Goal: Task Accomplishment & Management: Manage account settings

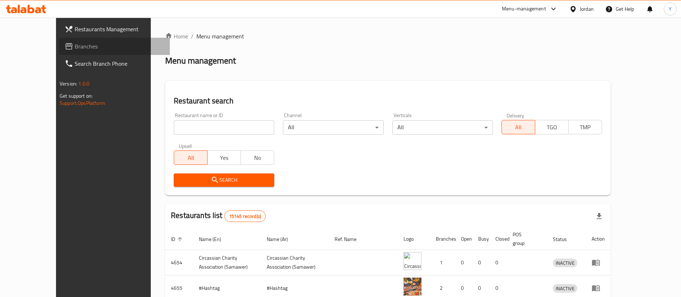
click at [59, 52] on link "Branches" at bounding box center [114, 46] width 111 height 17
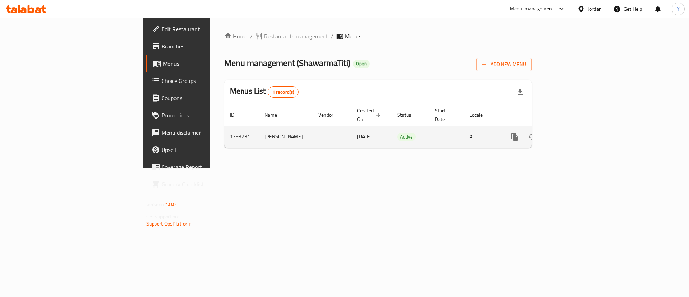
click at [571, 132] on icon "enhanced table" at bounding box center [566, 136] width 9 height 9
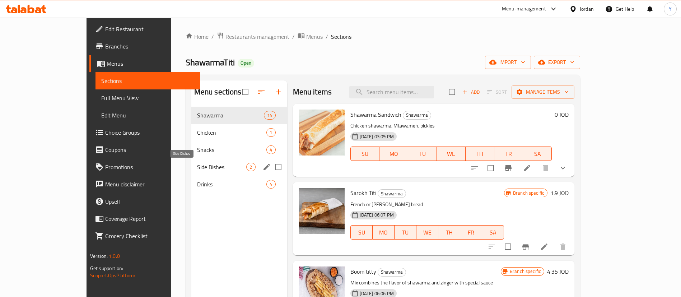
click at [197, 168] on span "Side Dishes" at bounding box center [222, 167] width 50 height 9
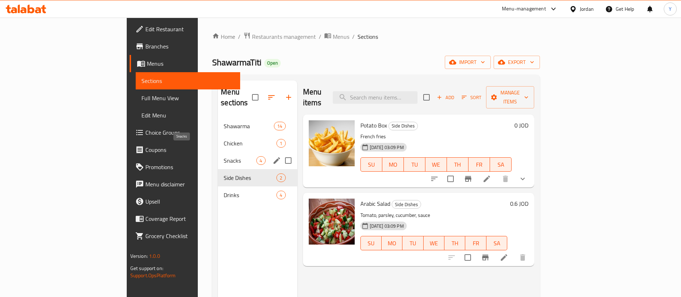
click at [223, 156] on span "Snacks" at bounding box center [239, 160] width 33 height 9
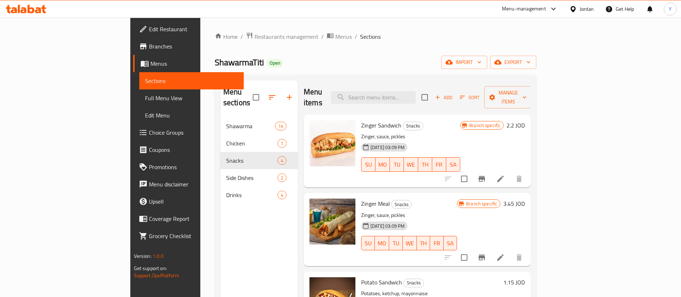
scroll to position [35, 0]
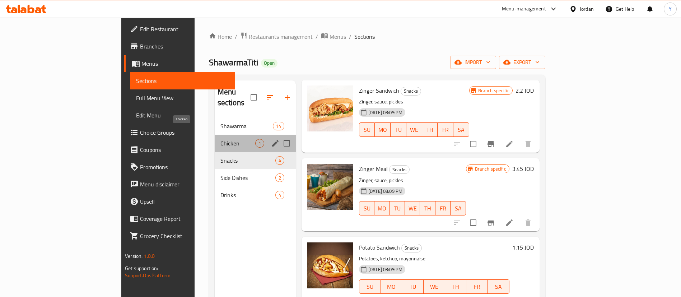
click at [220, 139] on span "Chicken" at bounding box center [237, 143] width 35 height 9
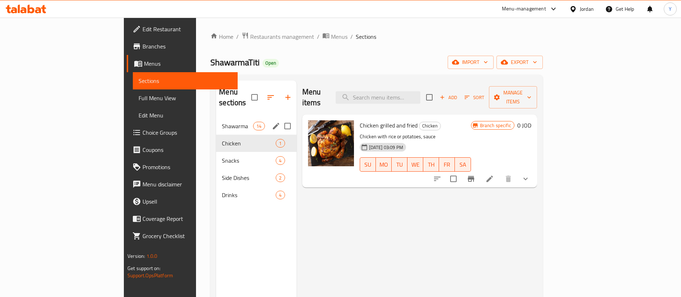
click at [216, 117] on div "Shawarma 14" at bounding box center [256, 125] width 80 height 17
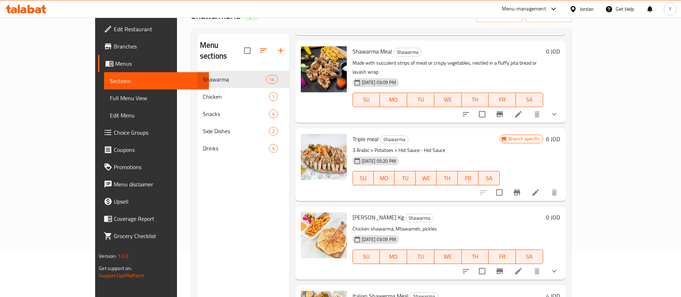
scroll to position [269, 0]
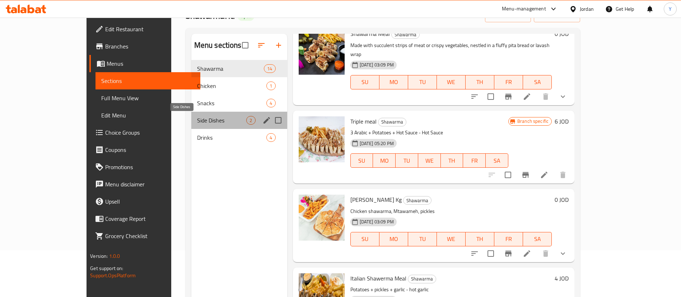
click at [197, 121] on span "Side Dishes" at bounding box center [222, 120] width 50 height 9
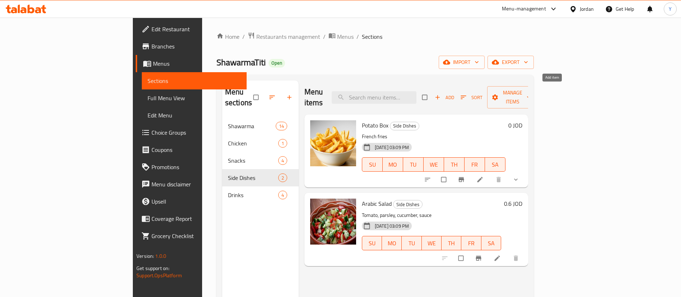
click at [454, 93] on span "Add" at bounding box center [443, 97] width 19 height 8
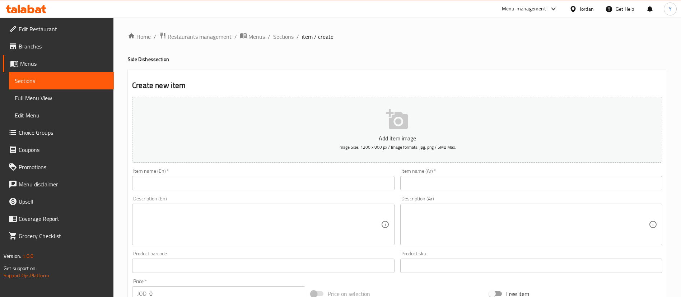
click at [219, 177] on input "text" at bounding box center [263, 183] width 262 height 14
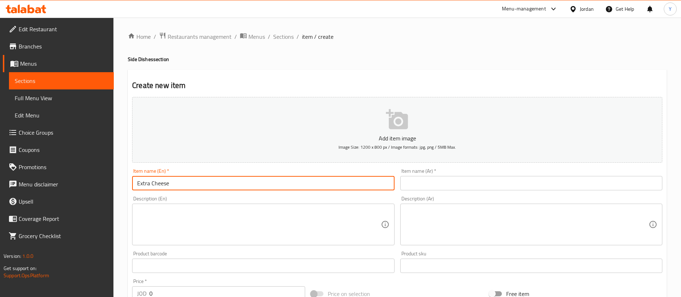
type input "Extra Cheese"
click at [467, 186] on input "text" at bounding box center [531, 183] width 262 height 14
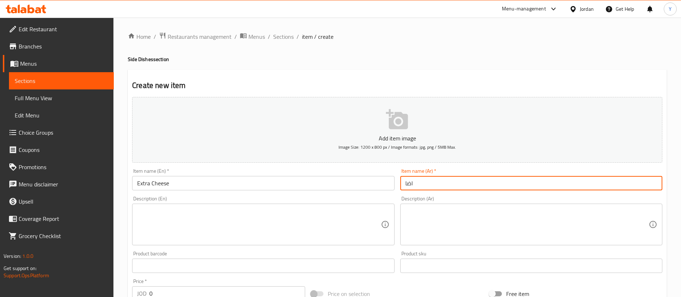
click at [485, 225] on textarea at bounding box center [526, 224] width 243 height 34
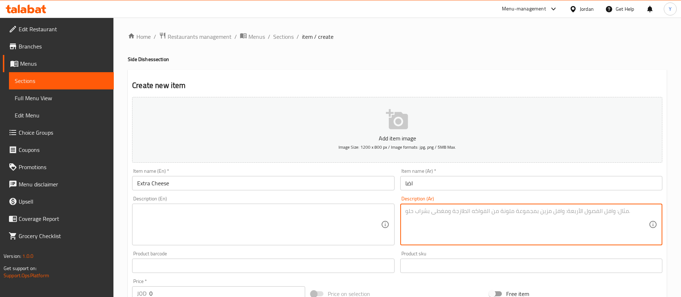
click at [463, 179] on input "اضا" at bounding box center [531, 183] width 262 height 14
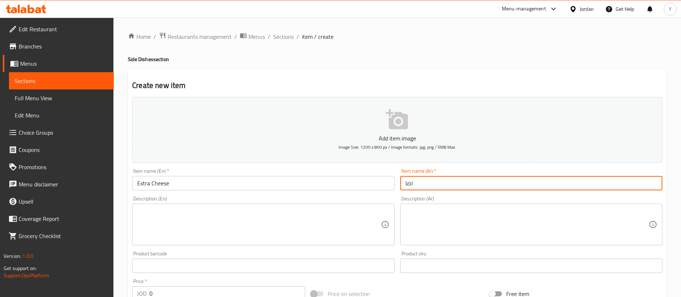
type input "اضافه جبنه"
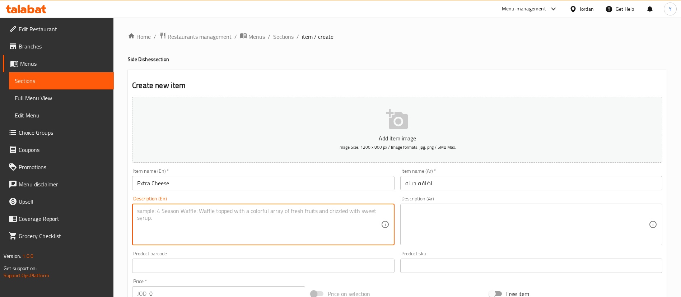
click at [311, 223] on textarea at bounding box center [258, 224] width 243 height 34
type textarea "a"
type textarea "A"
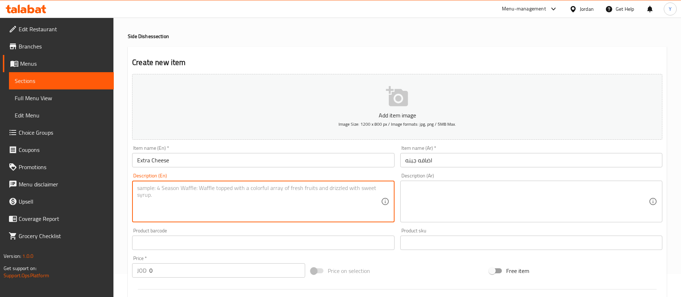
scroll to position [161, 0]
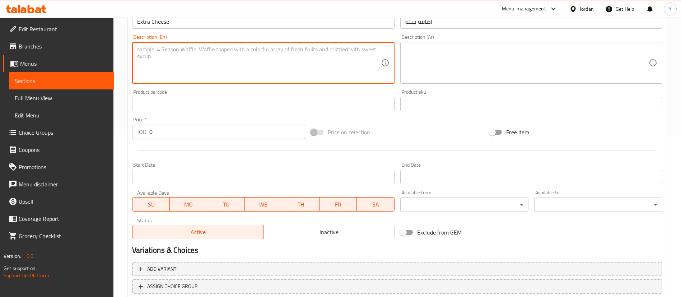
drag, startPoint x: 181, startPoint y: 132, endPoint x: 95, endPoint y: 133, distance: 86.5
click at [95, 133] on div "Edit Restaurant Branches Menus Sections Full Menu View Edit Menu Choice Groups …" at bounding box center [340, 100] width 681 height 489
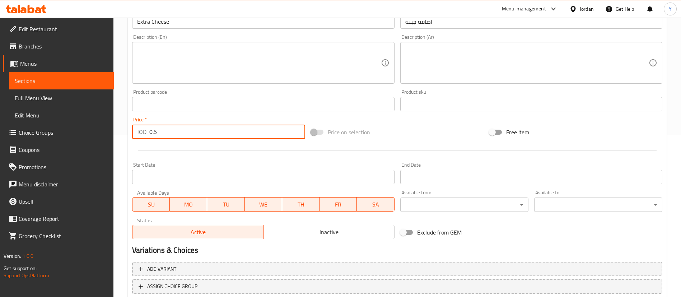
type input "0.5"
click at [192, 158] on div at bounding box center [397, 151] width 536 height 18
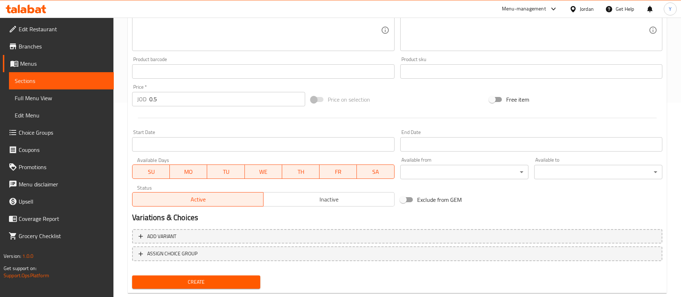
scroll to position [210, 0]
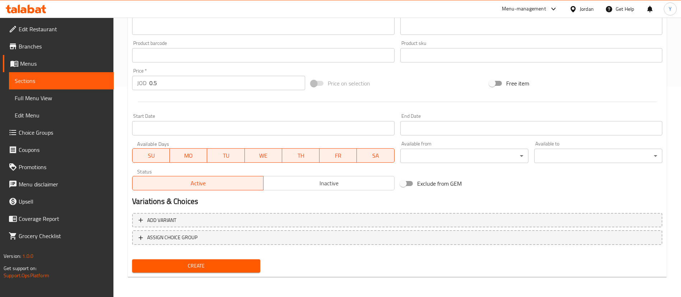
drag, startPoint x: 193, startPoint y: 274, endPoint x: 224, endPoint y: 261, distance: 33.8
click at [193, 274] on div "Create" at bounding box center [196, 265] width 134 height 19
click at [223, 262] on span "Create" at bounding box center [196, 265] width 117 height 9
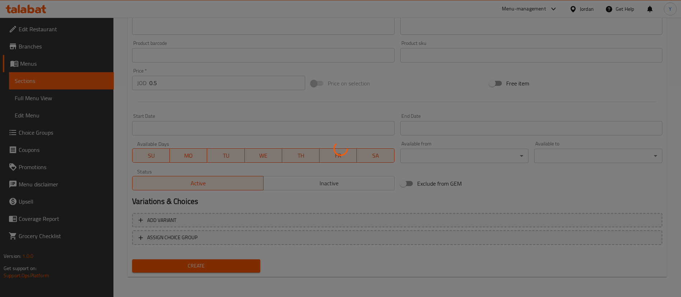
type input "0"
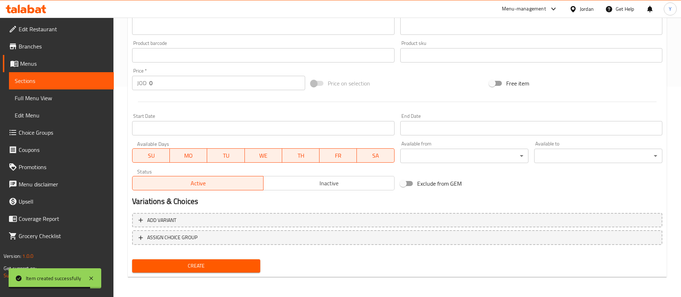
scroll to position [0, 0]
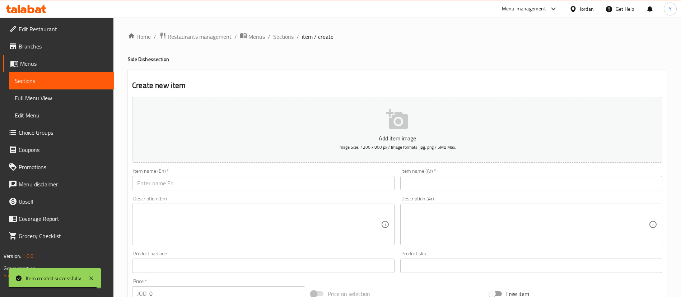
click at [68, 84] on span "Sections" at bounding box center [61, 80] width 93 height 9
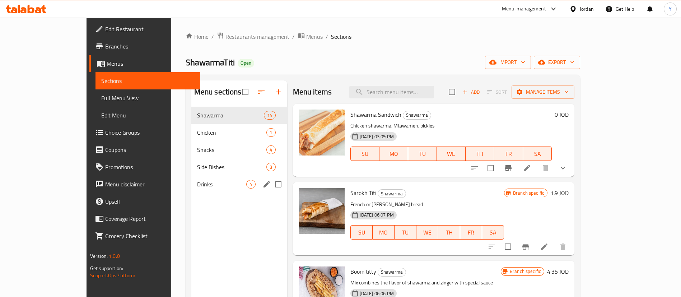
click at [197, 188] on span "Drinks" at bounding box center [222, 184] width 50 height 9
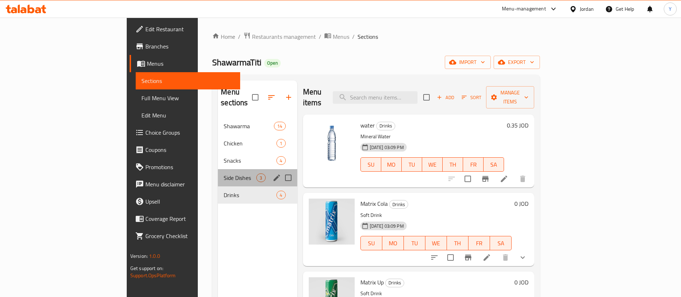
click at [218, 172] on div "Side Dishes 3" at bounding box center [257, 177] width 79 height 17
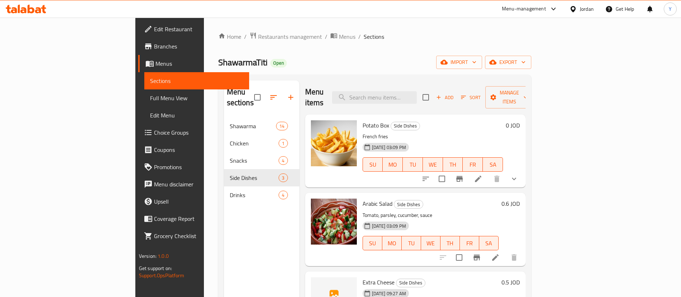
scroll to position [100, 0]
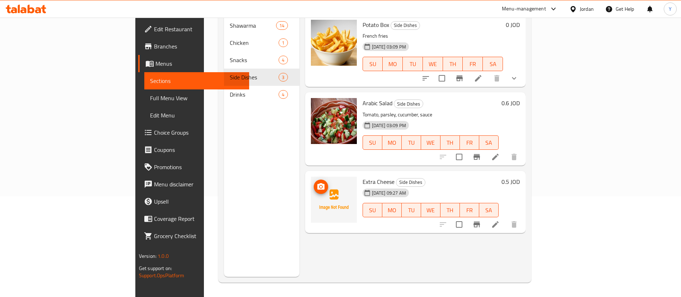
click at [311, 177] on img at bounding box center [334, 200] width 46 height 46
click at [316, 182] on icon "upload picture" at bounding box center [320, 186] width 9 height 9
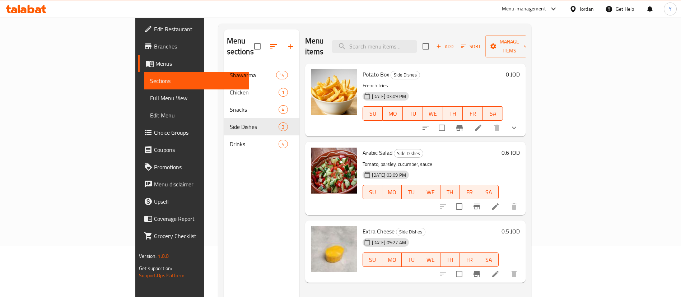
scroll to position [0, 0]
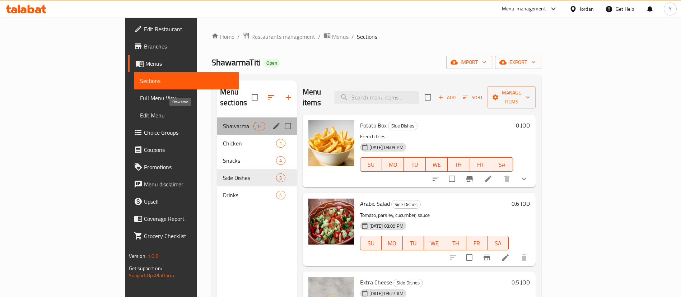
click at [223, 122] on span "Shawarma" at bounding box center [238, 126] width 30 height 9
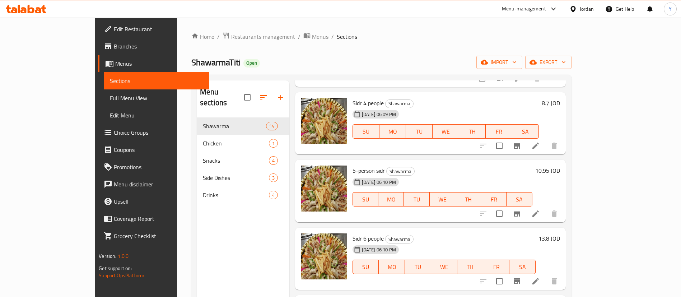
scroll to position [765, 0]
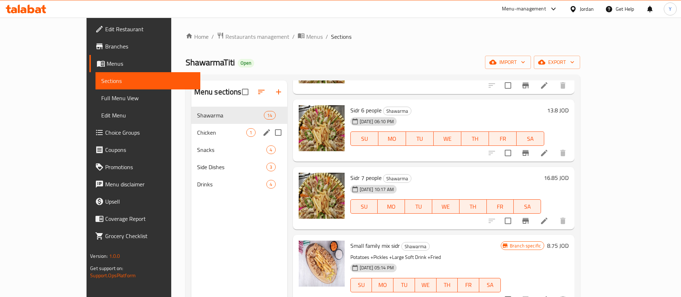
click at [191, 127] on div "Chicken 1" at bounding box center [239, 132] width 96 height 17
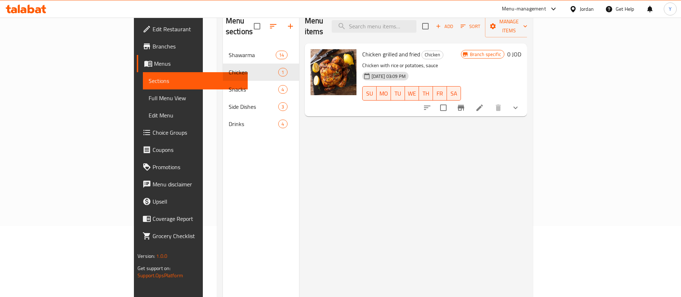
scroll to position [47, 0]
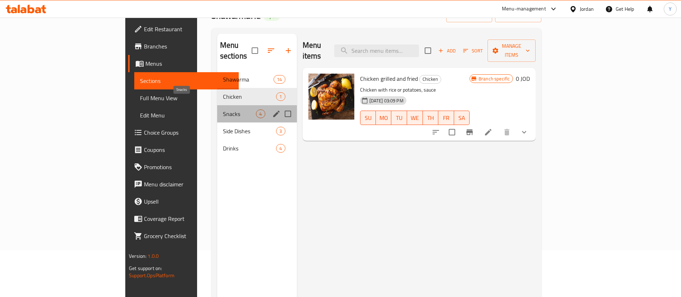
click at [223, 109] on span "Snacks" at bounding box center [239, 113] width 33 height 9
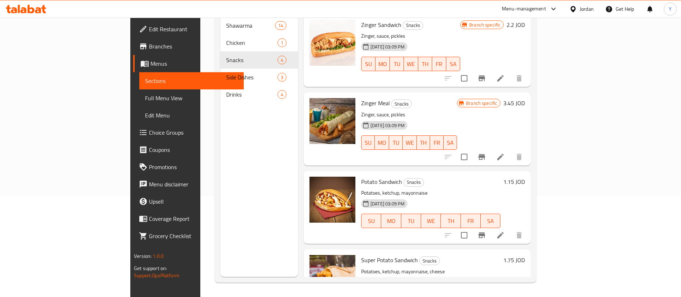
drag, startPoint x: 179, startPoint y: 84, endPoint x: 226, endPoint y: 88, distance: 47.5
click at [226, 90] on span "Drinks" at bounding box center [251, 94] width 51 height 9
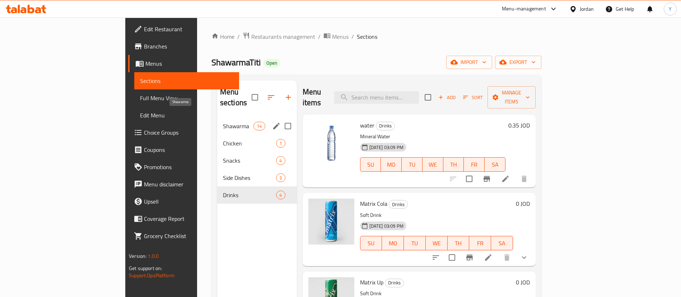
click at [223, 122] on span "Shawarma" at bounding box center [238, 126] width 30 height 9
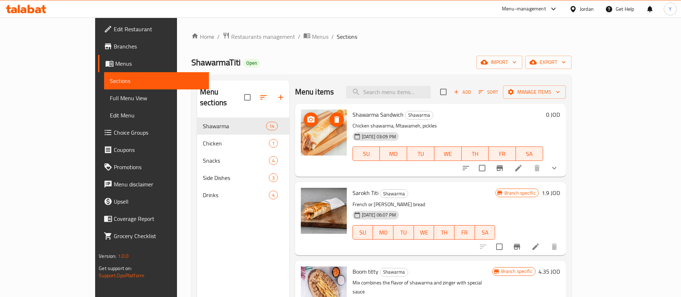
click at [40, 11] on icon at bounding box center [38, 10] width 6 height 6
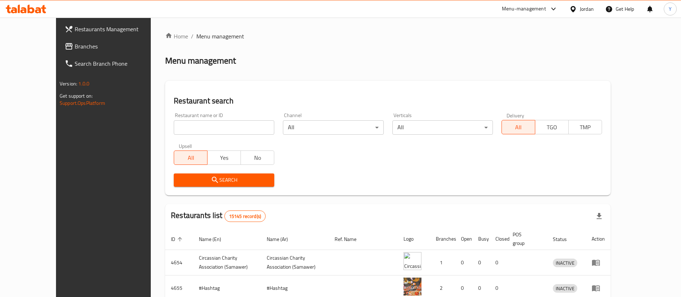
click at [75, 48] on span "Branches" at bounding box center [119, 46] width 89 height 9
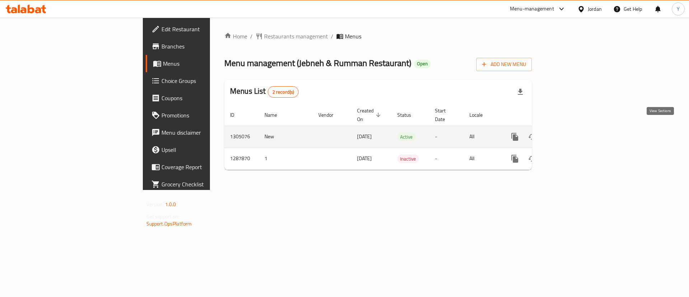
click at [571, 132] on icon "enhanced table" at bounding box center [566, 136] width 9 height 9
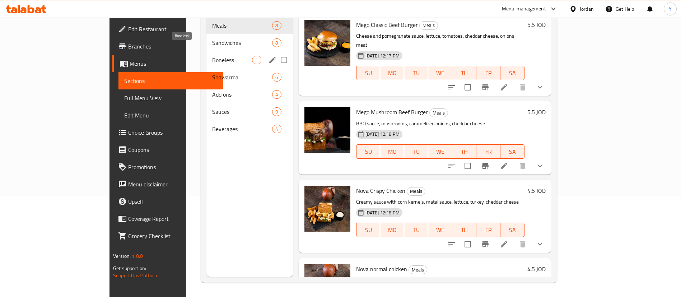
drag, startPoint x: 170, startPoint y: 48, endPoint x: 245, endPoint y: 53, distance: 75.1
click at [212, 56] on span "Boneless" at bounding box center [232, 60] width 40 height 9
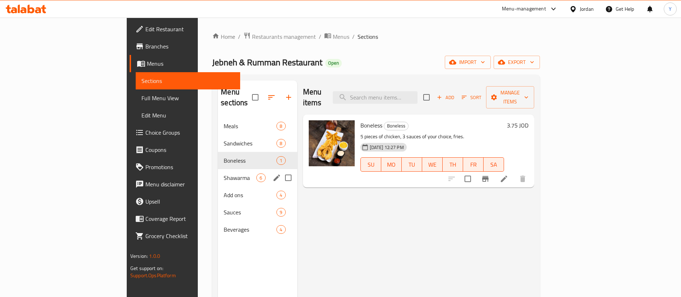
click at [218, 174] on div "Shawarma 6" at bounding box center [257, 177] width 79 height 17
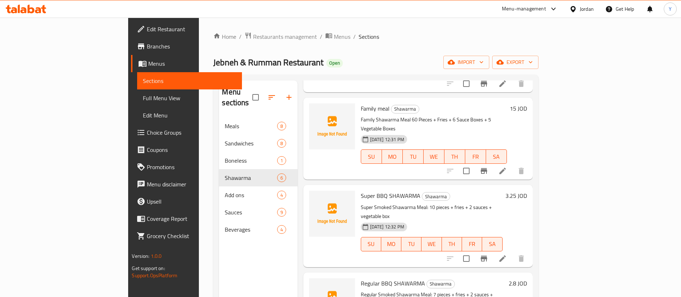
scroll to position [100, 0]
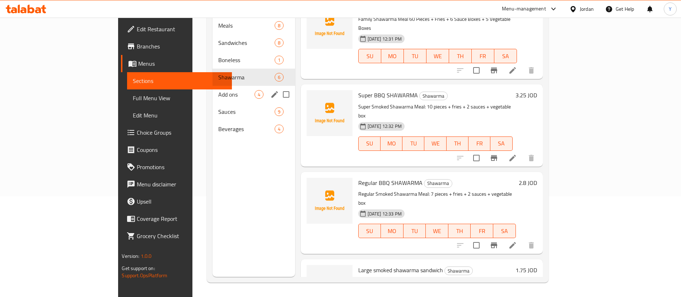
click at [212, 86] on div "Add ons 4" at bounding box center [253, 94] width 83 height 17
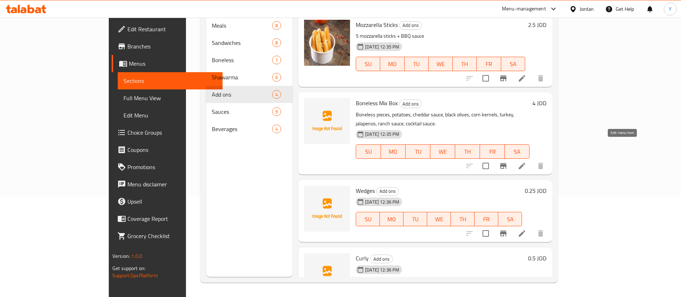
click at [526, 161] on icon at bounding box center [521, 165] width 9 height 9
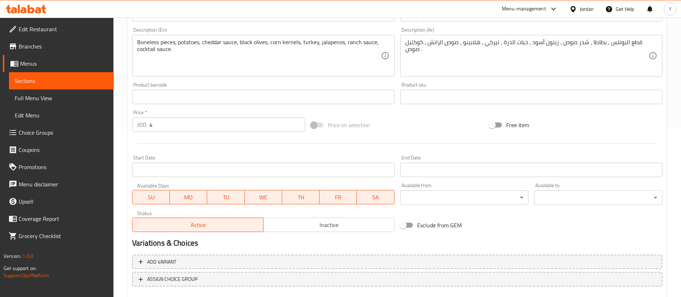
scroll to position [210, 0]
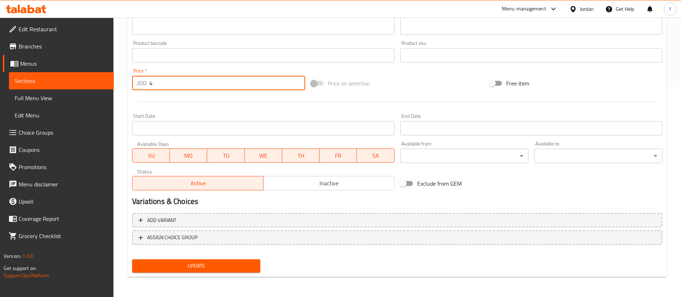
drag, startPoint x: 162, startPoint y: 80, endPoint x: 93, endPoint y: 81, distance: 68.9
click at [93, 81] on div "Edit Restaurant Branches Menus Sections Full Menu View Edit Menu Choice Groups …" at bounding box center [340, 51] width 681 height 489
type input "3.25"
click at [219, 262] on span "Update" at bounding box center [196, 265] width 117 height 9
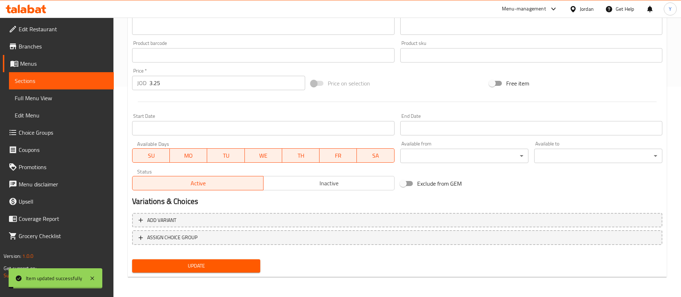
click at [219, 262] on span "Update" at bounding box center [196, 265] width 117 height 9
click at [79, 86] on link "Sections" at bounding box center [61, 80] width 105 height 17
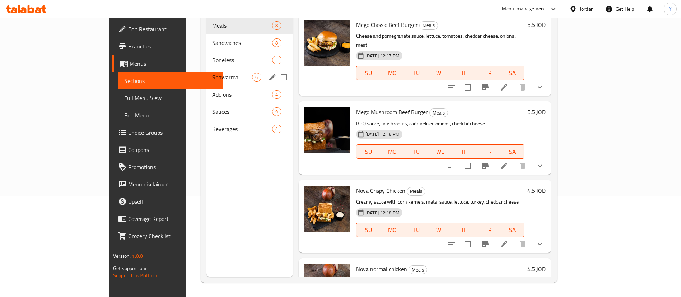
scroll to position [100, 0]
click at [212, 56] on span "Boneless" at bounding box center [232, 60] width 40 height 9
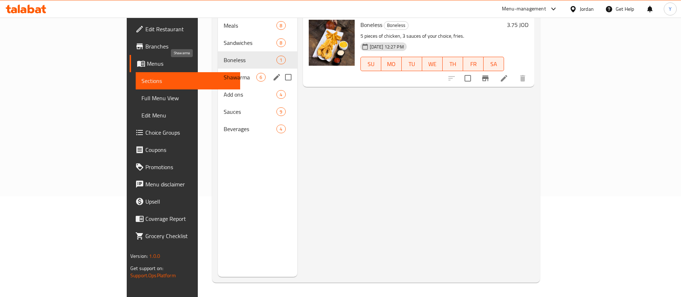
click at [223, 73] on span "Shawarma" at bounding box center [239, 77] width 33 height 9
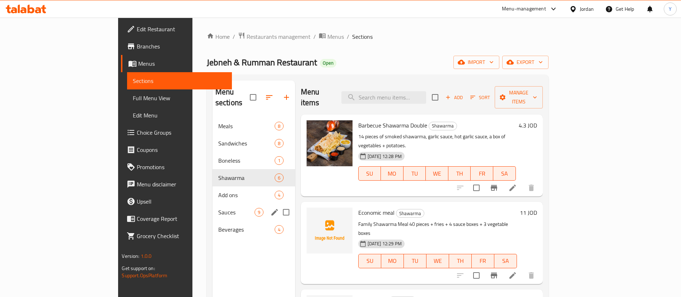
click at [212, 203] on div "Sauces 9" at bounding box center [253, 211] width 83 height 17
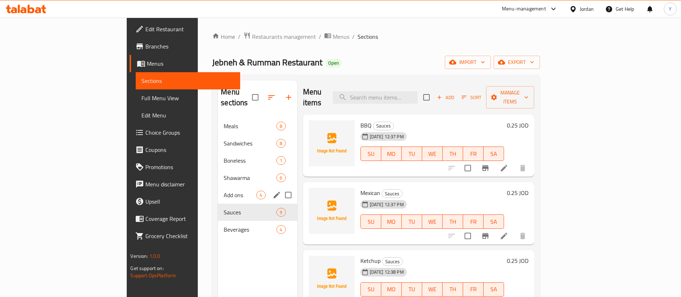
click at [218, 189] on div "Add ons 4" at bounding box center [257, 194] width 79 height 17
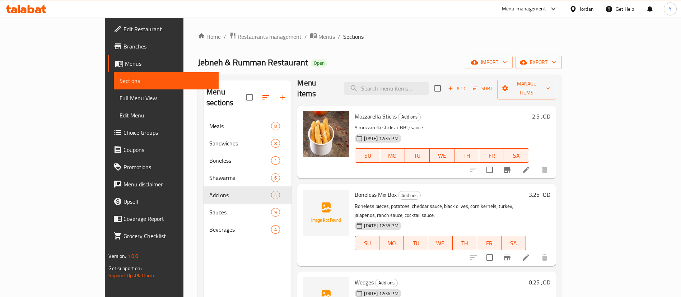
scroll to position [13, 0]
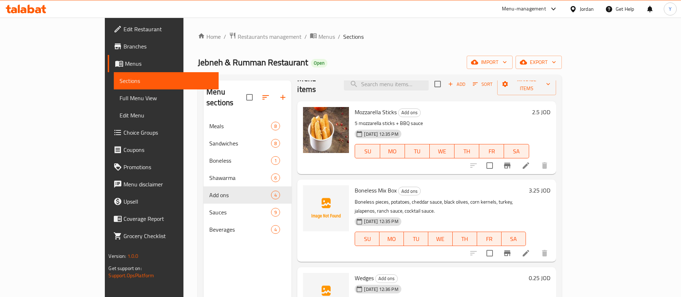
click at [510, 250] on icon "Branch-specific-item" at bounding box center [507, 253] width 6 height 6
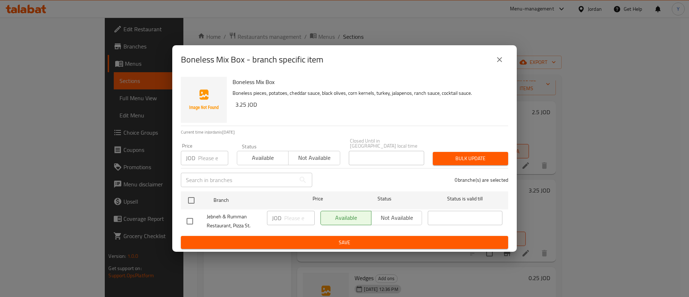
click at [188, 217] on input "checkbox" at bounding box center [189, 220] width 15 height 15
checkbox input "true"
click at [291, 216] on input "number" at bounding box center [299, 218] width 30 height 14
type input "3.25"
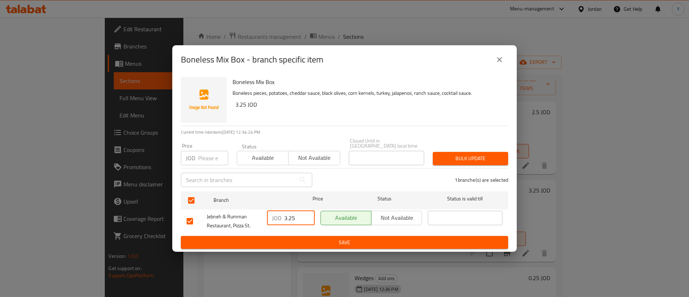
click at [318, 240] on span "Save" at bounding box center [345, 242] width 316 height 9
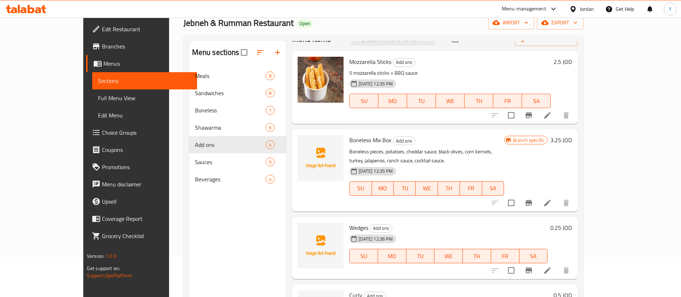
scroll to position [100, 0]
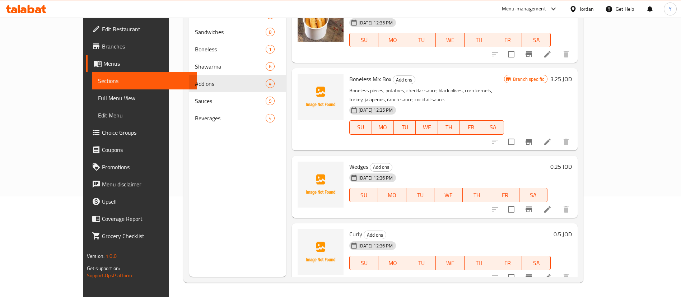
click at [550, 274] on icon at bounding box center [547, 277] width 6 height 6
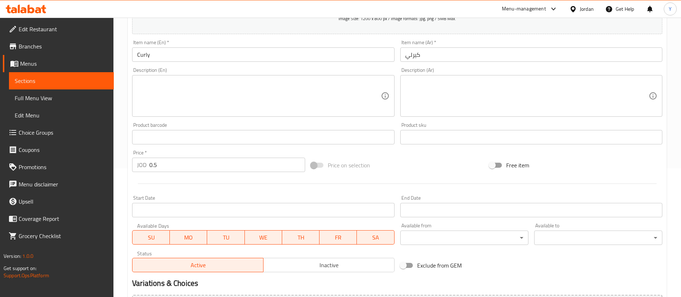
scroll to position [204, 0]
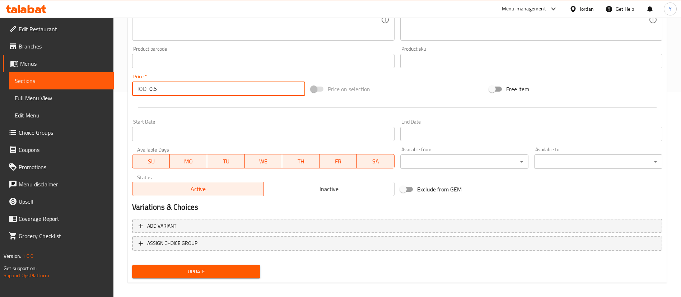
drag, startPoint x: 151, startPoint y: 89, endPoint x: 145, endPoint y: 90, distance: 6.9
click at [146, 90] on div "JOD 0.5 Price *" at bounding box center [218, 88] width 173 height 14
type input "1.5"
click at [217, 267] on span "Update" at bounding box center [196, 271] width 117 height 9
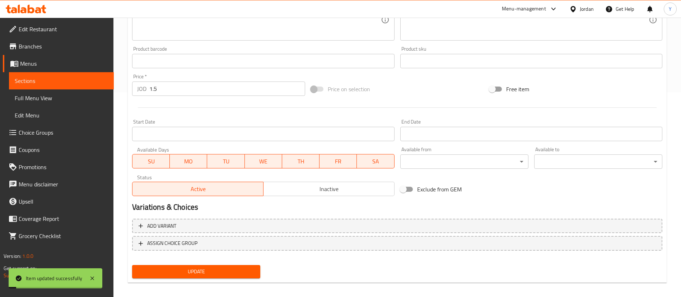
click at [235, 266] on button "Update" at bounding box center [196, 271] width 128 height 13
click at [77, 78] on span "Sections" at bounding box center [61, 80] width 93 height 9
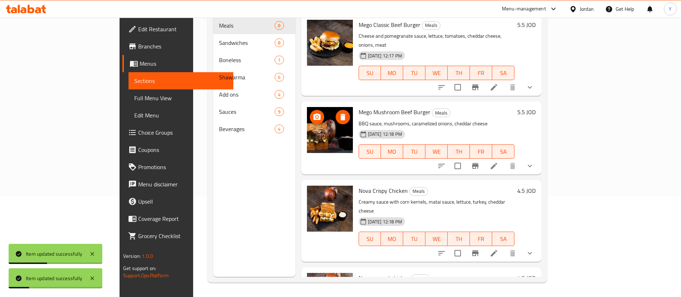
scroll to position [100, 0]
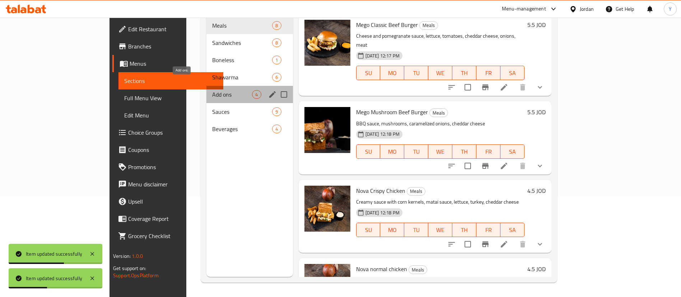
click at [212, 90] on span "Add ons" at bounding box center [232, 94] width 40 height 9
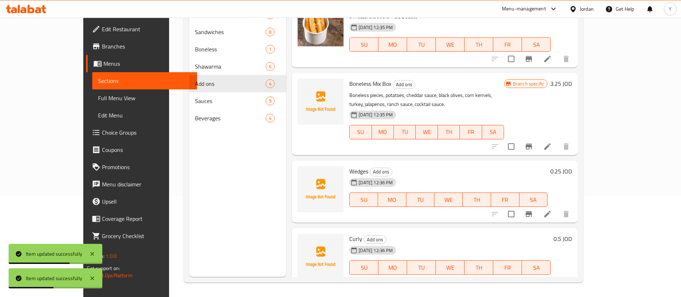
scroll to position [13, 0]
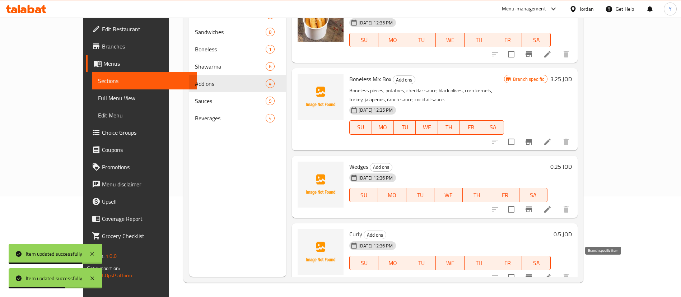
click at [533, 273] on icon "Branch-specific-item" at bounding box center [528, 277] width 9 height 9
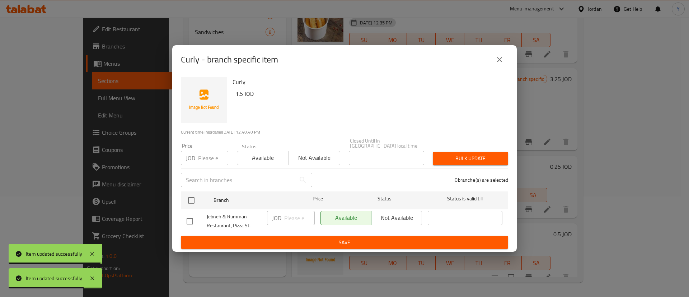
drag, startPoint x: 189, startPoint y: 218, endPoint x: 238, endPoint y: 218, distance: 48.8
click at [189, 218] on input "checkbox" at bounding box center [189, 220] width 15 height 15
checkbox input "true"
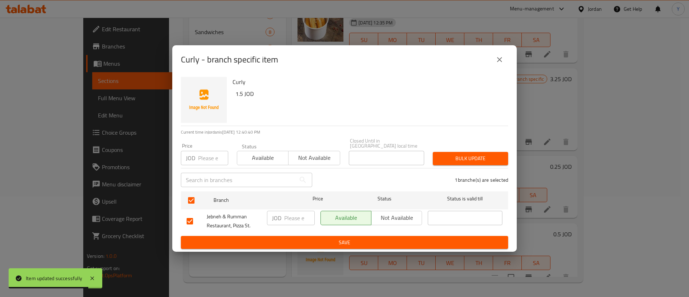
click at [293, 217] on input "number" at bounding box center [299, 218] width 30 height 14
type input "1.5"
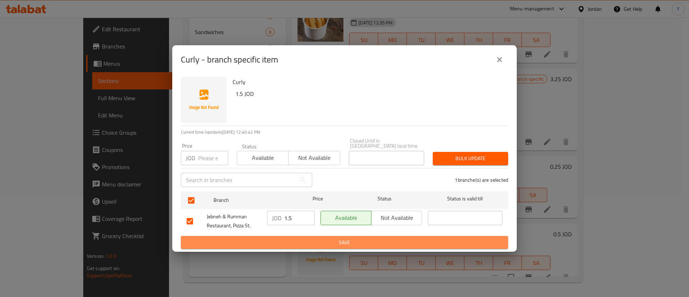
click at [338, 239] on span "Save" at bounding box center [345, 242] width 316 height 9
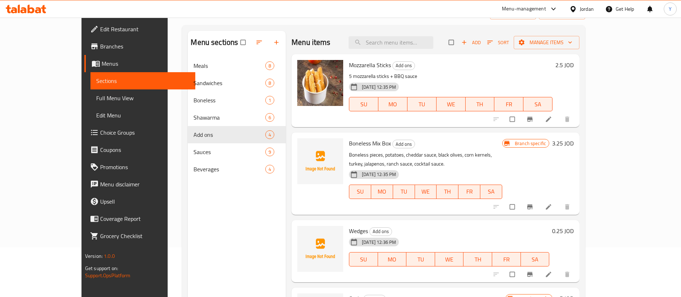
scroll to position [100, 0]
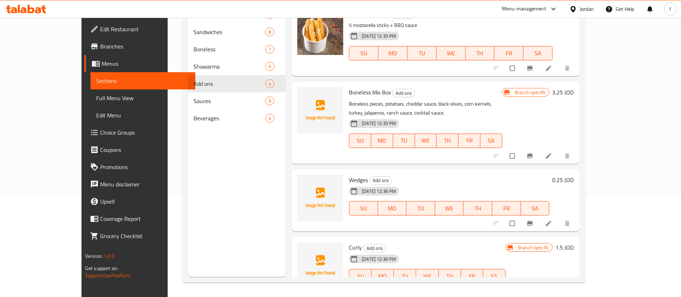
click at [552, 220] on icon at bounding box center [548, 223] width 7 height 7
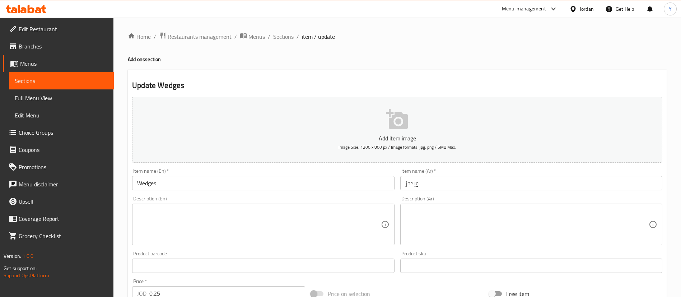
scroll to position [210, 0]
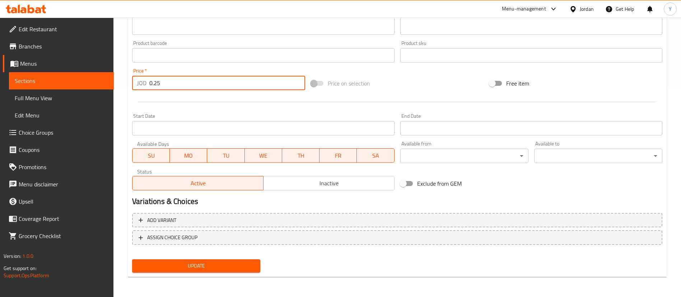
drag, startPoint x: 153, startPoint y: 81, endPoint x: 136, endPoint y: 94, distance: 21.0
click at [151, 82] on input "0.25" at bounding box center [227, 83] width 156 height 14
drag, startPoint x: 174, startPoint y: 85, endPoint x: 94, endPoint y: 87, distance: 80.4
click at [94, 87] on div "Edit Restaurant Branches Menus Sections Full Menu View Edit Menu Choice Groups …" at bounding box center [340, 51] width 681 height 489
type input "1.25"
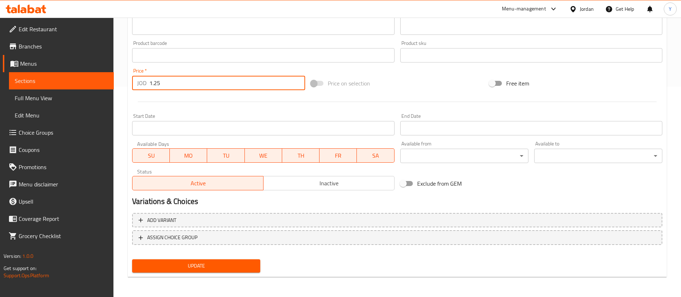
click at [201, 266] on span "Update" at bounding box center [196, 265] width 117 height 9
click at [89, 80] on span "Sections" at bounding box center [61, 80] width 93 height 9
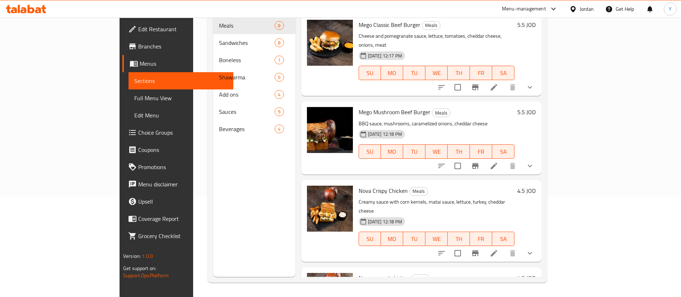
scroll to position [100, 0]
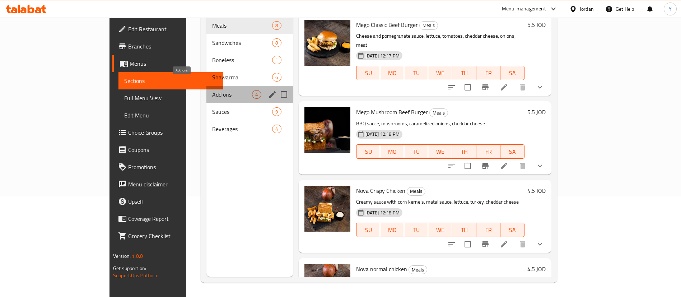
click at [212, 90] on span "Add ons" at bounding box center [232, 94] width 40 height 9
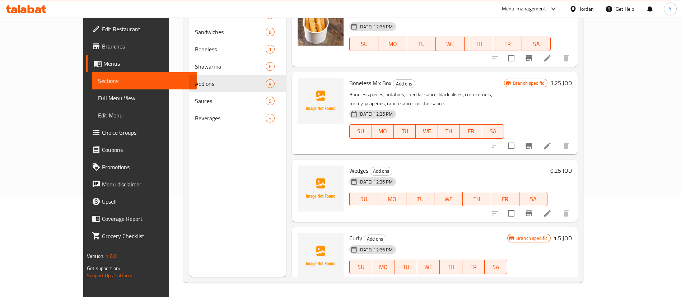
scroll to position [13, 0]
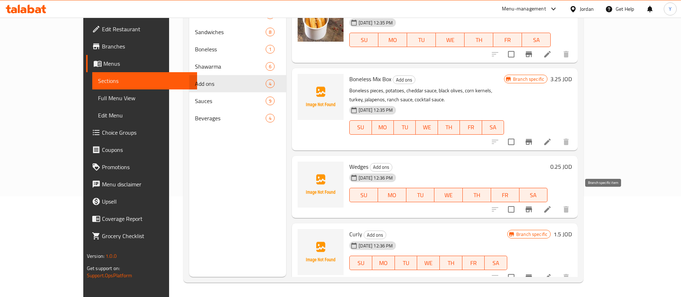
click at [533, 205] on icon "Branch-specific-item" at bounding box center [528, 209] width 9 height 9
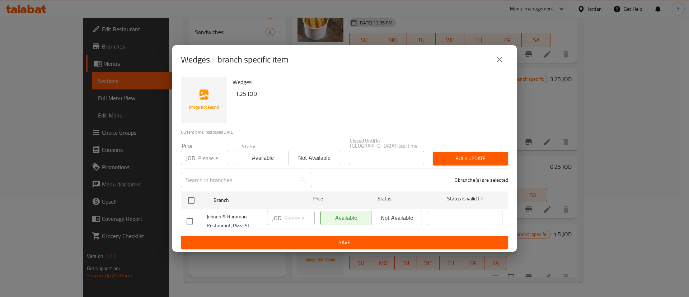
click at [192, 218] on input "checkbox" at bounding box center [189, 220] width 15 height 15
checkbox input "true"
click at [294, 217] on input "number" at bounding box center [299, 218] width 30 height 14
type input "1.25"
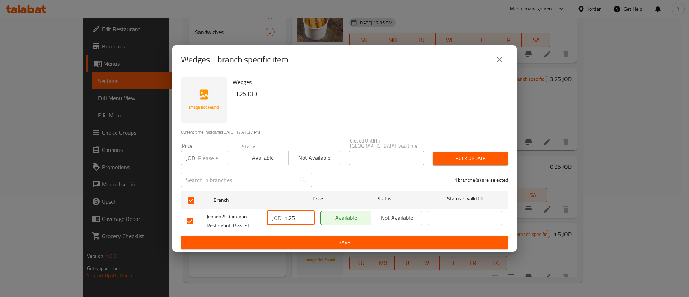
click at [360, 239] on span "Save" at bounding box center [345, 242] width 316 height 9
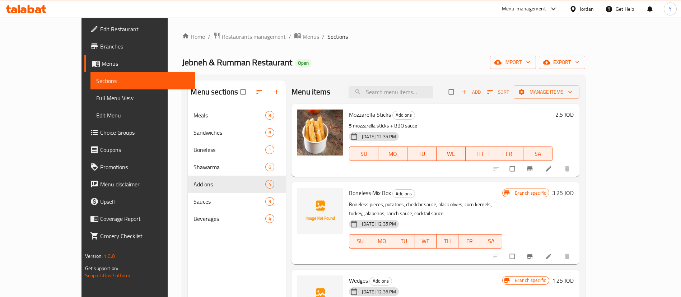
click at [480, 91] on span "Add" at bounding box center [470, 92] width 19 height 8
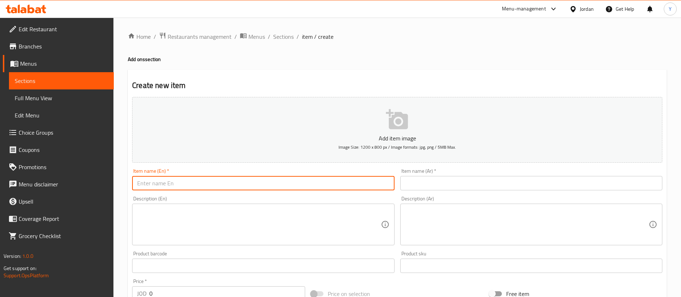
click at [192, 189] on input "text" at bounding box center [263, 183] width 262 height 14
type input "French Fries"
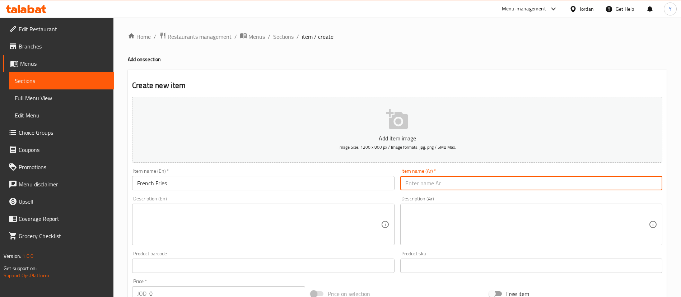
click at [470, 184] on input "text" at bounding box center [531, 183] width 262 height 14
drag, startPoint x: 423, startPoint y: 185, endPoint x: 370, endPoint y: 189, distance: 52.5
click at [371, 189] on div "Add item image Image Size: 1200 x 800 px / Image formats: jpg, png / 5MB Max. I…" at bounding box center [397, 248] width 536 height 309
type input "بطاطا [GEOGRAPHIC_DATA]"
click at [226, 226] on textarea at bounding box center [258, 224] width 243 height 34
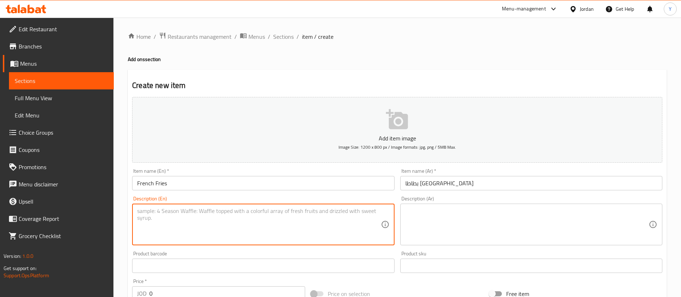
click at [287, 219] on textarea at bounding box center [258, 224] width 243 height 34
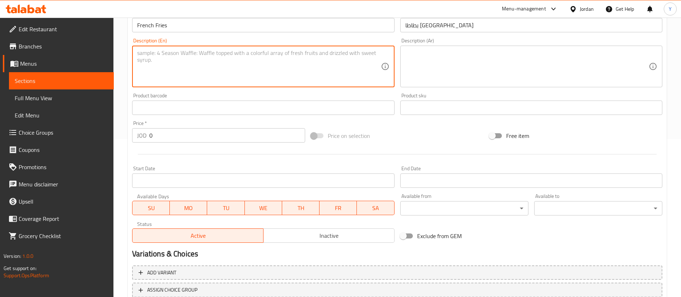
scroll to position [161, 0]
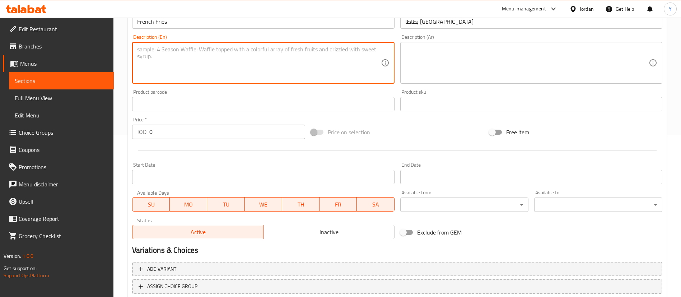
click at [235, 53] on textarea at bounding box center [258, 63] width 243 height 34
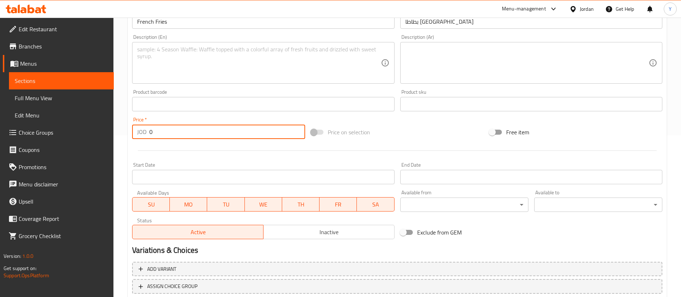
drag, startPoint x: 170, startPoint y: 133, endPoint x: 97, endPoint y: 133, distance: 73.9
click at [97, 133] on div "Edit Restaurant Branches Menus Sections Full Menu View Edit Menu Choice Groups …" at bounding box center [340, 100] width 681 height 489
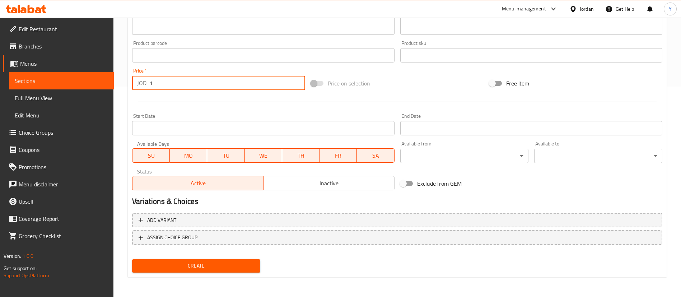
type input "1"
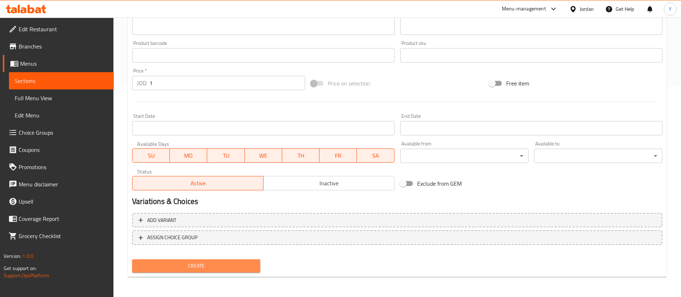
click at [213, 265] on span "Create" at bounding box center [196, 265] width 117 height 9
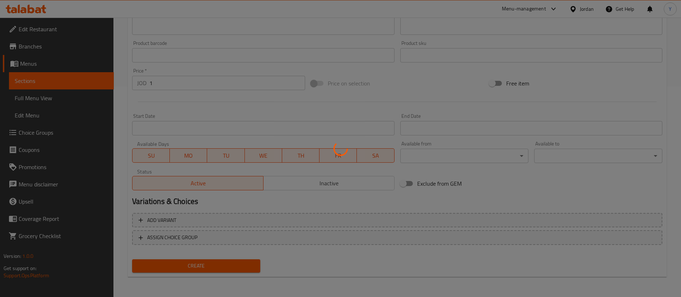
type input "0"
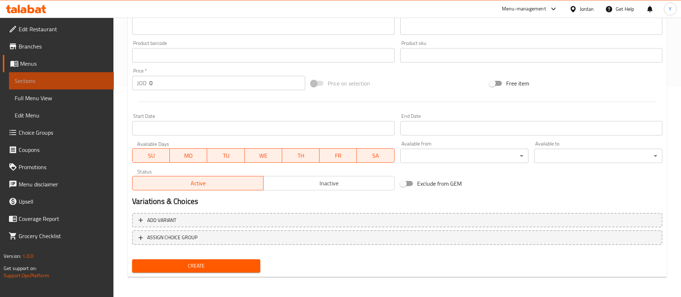
click at [75, 84] on span "Sections" at bounding box center [61, 80] width 93 height 9
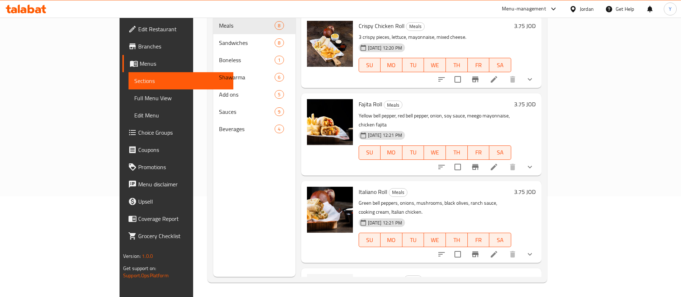
scroll to position [348, 0]
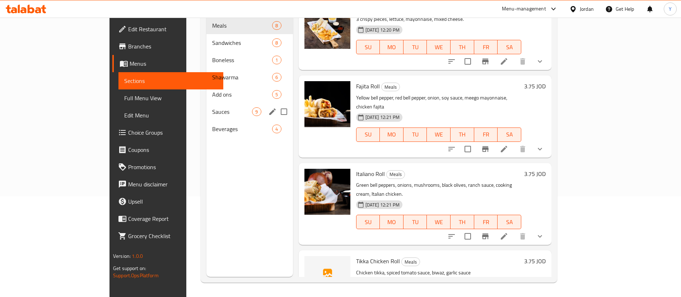
click at [212, 90] on span "Add ons" at bounding box center [242, 94] width 60 height 9
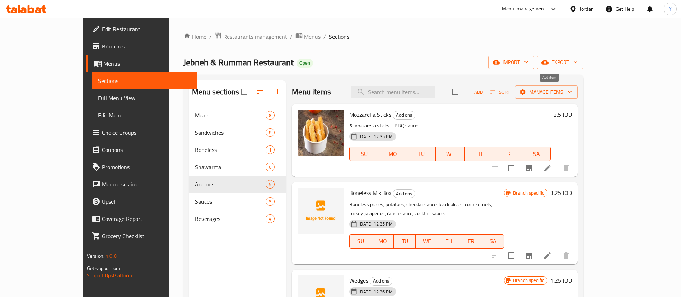
click at [484, 92] on span "Add" at bounding box center [473, 92] width 19 height 8
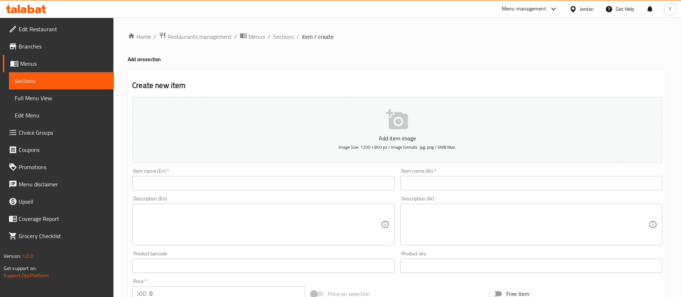
click at [185, 179] on input "text" at bounding box center [263, 183] width 262 height 14
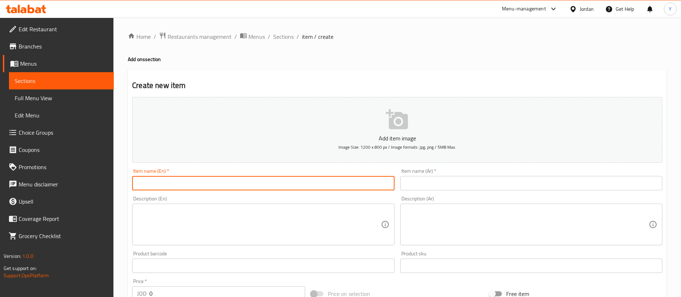
type input "ي"
click at [432, 190] on div "Item name (Ar)   * Item name (Ar) *" at bounding box center [531, 179] width 268 height 28
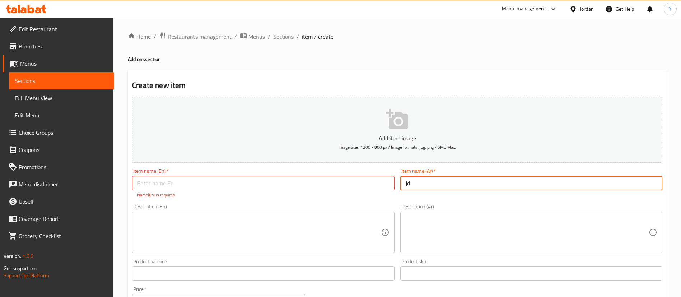
type input "]"
type input "ب"
type input "د"
drag, startPoint x: 420, startPoint y: 184, endPoint x: 342, endPoint y: 184, distance: 78.2
click at [342, 184] on div "Add item image Image Size: 1200 x 800 px / Image formats: jpg, png / 5MB Max. I…" at bounding box center [397, 252] width 536 height 317
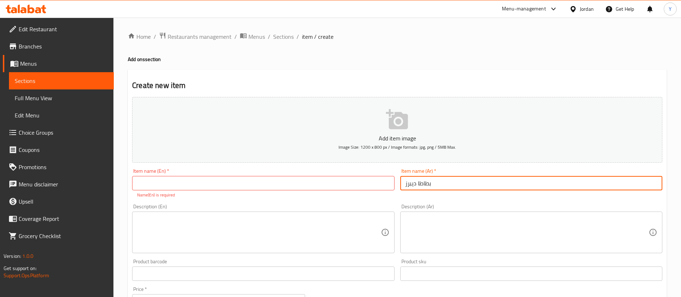
type input "بطاطا ديبرز"
click at [329, 183] on input "text" at bounding box center [263, 183] width 262 height 14
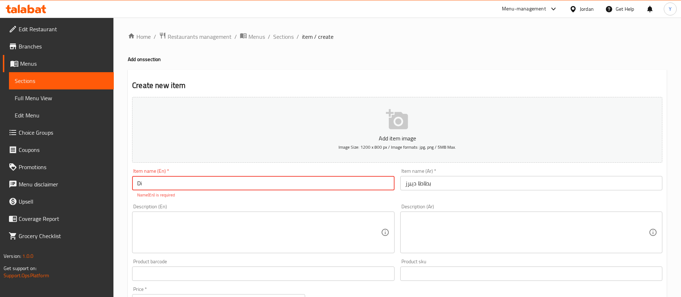
type input "D"
type input "d"
click at [455, 184] on input "بطاطا ديبرز" at bounding box center [531, 183] width 262 height 14
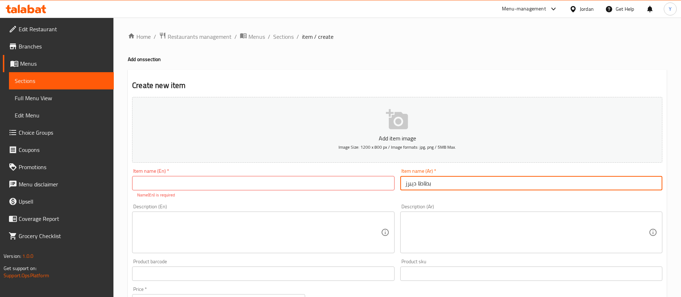
click at [455, 184] on input "بطاطا ديبرز" at bounding box center [531, 183] width 262 height 14
click at [245, 179] on input "text" at bounding box center [263, 183] width 262 height 14
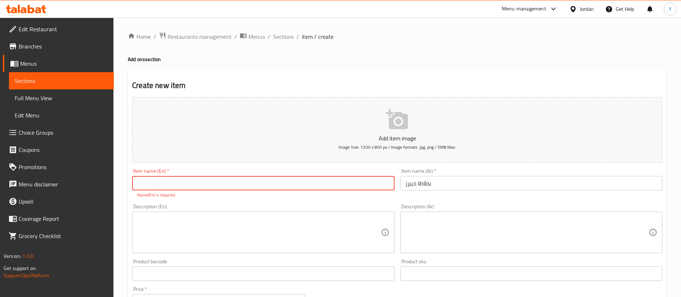
paste input "Potato Dippers"
type input "Potato Dippers"
click at [215, 233] on textarea at bounding box center [258, 232] width 243 height 34
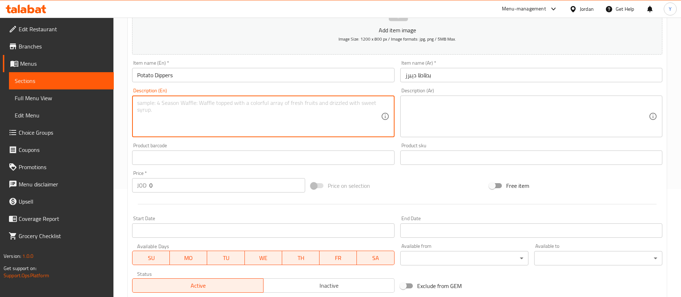
scroll to position [161, 0]
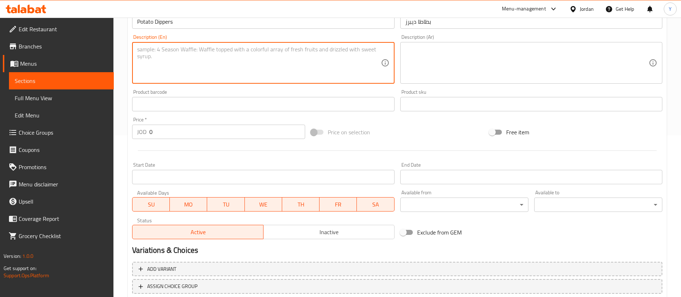
click at [119, 136] on div "Home / Restaurants management / Menus / Sections / item / create Add ons sectio…" at bounding box center [396, 100] width 567 height 489
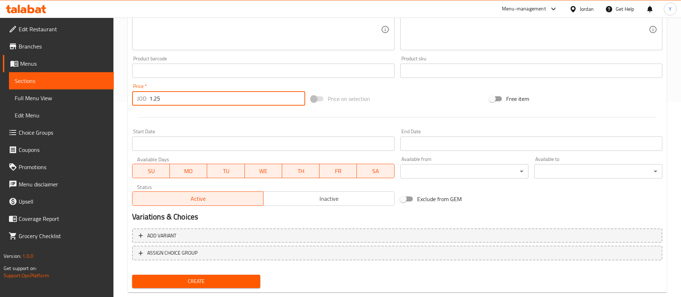
scroll to position [210, 0]
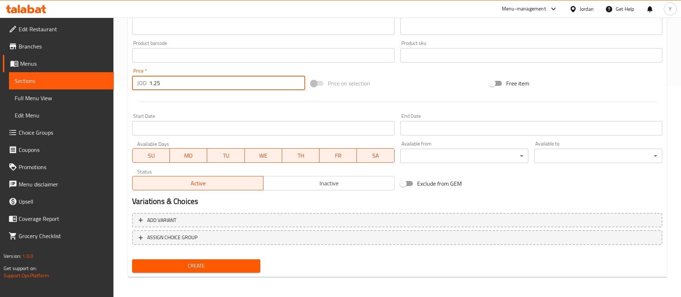
type input "1.25"
click at [219, 259] on button "Create" at bounding box center [196, 265] width 128 height 13
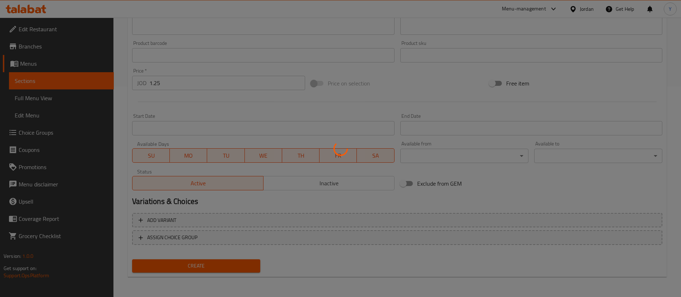
type input "0"
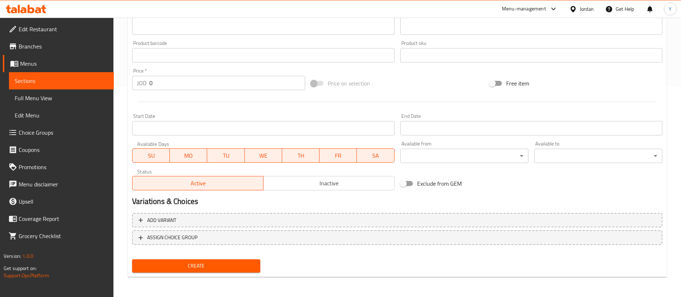
click at [62, 83] on span "Sections" at bounding box center [61, 80] width 93 height 9
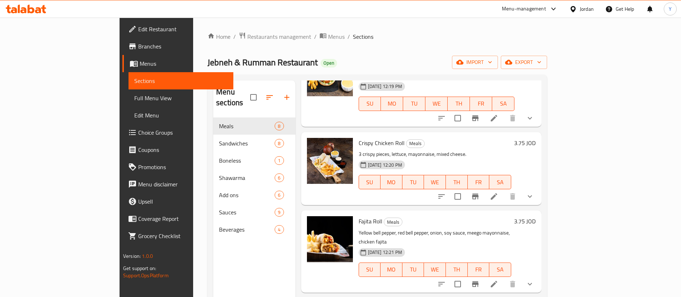
scroll to position [348, 0]
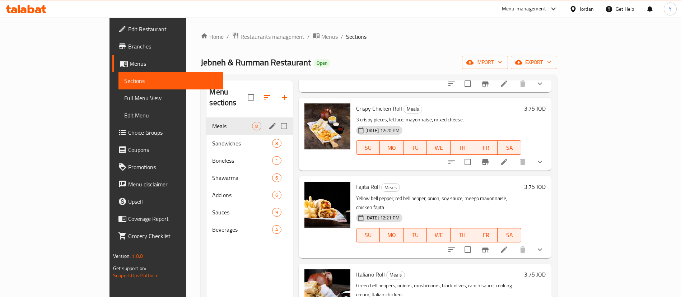
click at [212, 139] on span "Sandwiches" at bounding box center [242, 143] width 60 height 9
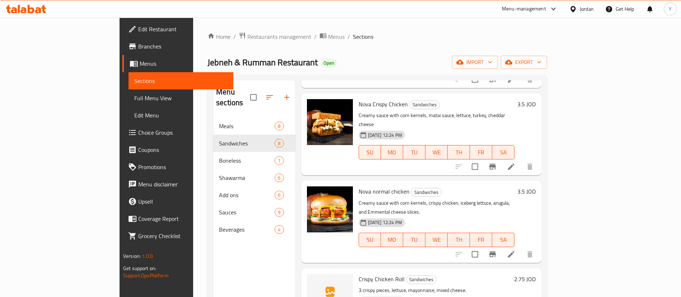
scroll to position [295, 0]
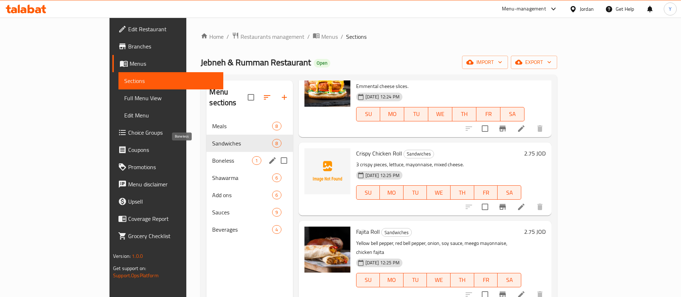
click at [212, 156] on span "Boneless" at bounding box center [232, 160] width 40 height 9
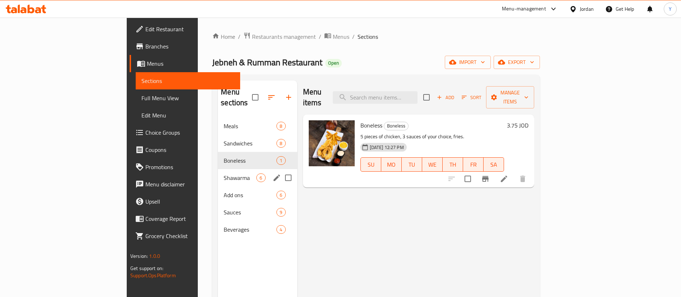
click at [223, 173] on span "Shawarma" at bounding box center [239, 177] width 33 height 9
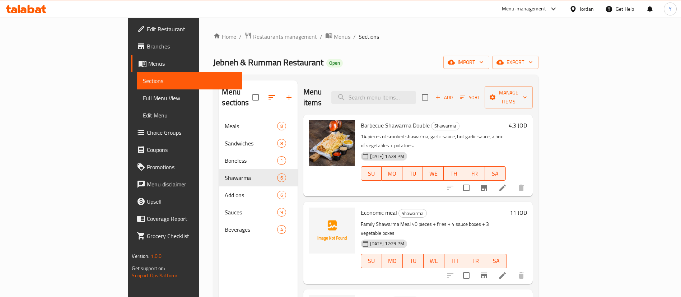
click at [28, 8] on icon at bounding box center [31, 9] width 7 height 9
